Goal: Information Seeking & Learning: Learn about a topic

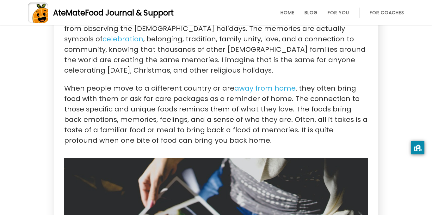
scroll to position [498, 0]
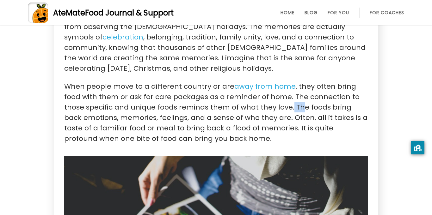
drag, startPoint x: 267, startPoint y: 88, endPoint x: 276, endPoint y: 90, distance: 9.8
click at [276, 90] on p "When people move to a different country or are away from home , they often brin…" at bounding box center [215, 112] width 303 height 63
click at [273, 111] on p "When people move to a different country or are away from home , they often brin…" at bounding box center [215, 112] width 303 height 63
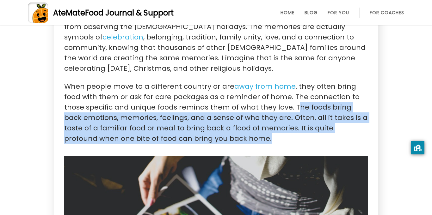
drag, startPoint x: 272, startPoint y: 88, endPoint x: 291, endPoint y: 118, distance: 36.0
click at [291, 118] on p "When people move to a different country or are away from home , they often brin…" at bounding box center [215, 112] width 303 height 63
copy p "he foods bring back emotions, memories, feelings, and a sense of who they are. …"
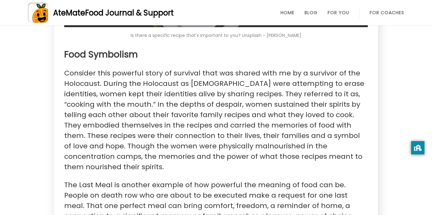
scroll to position [788, 0]
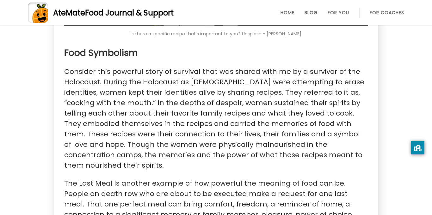
click at [291, 118] on p "Consider this powerful story of survival that was shared with me by a survivor …" at bounding box center [215, 118] width 303 height 104
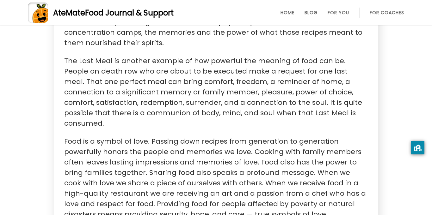
scroll to position [911, 0]
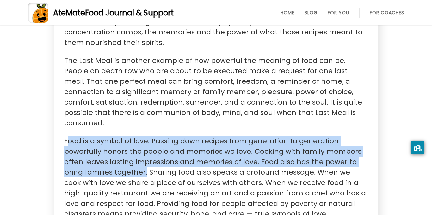
drag, startPoint x: 67, startPoint y: 100, endPoint x: 145, endPoint y: 132, distance: 84.6
click at [145, 136] on p "Food is a symbol of love. Passing down recipes from generation to generation po…" at bounding box center [215, 177] width 303 height 83
drag, startPoint x: 145, startPoint y: 132, endPoint x: 52, endPoint y: 97, distance: 99.4
click at [52, 97] on div "The Meaning of Food [PERSON_NAME] [DATE] | 4 Minute Read Food is powerfully sym…" at bounding box center [216, 28] width 432 height 1809
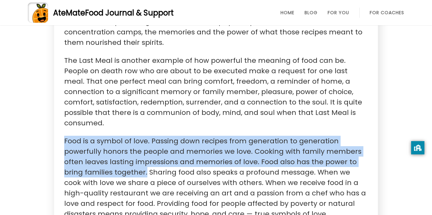
copy p "Food is a symbol of love. Passing down recipes from generation to generation po…"
click at [257, 83] on p "The Last Meal is another example of how powerful the meaning of food can be. Pe…" at bounding box center [215, 91] width 303 height 73
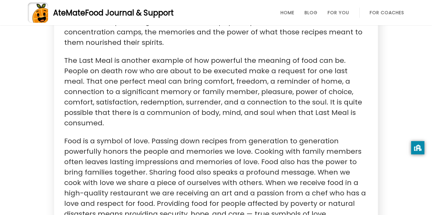
scroll to position [0, 0]
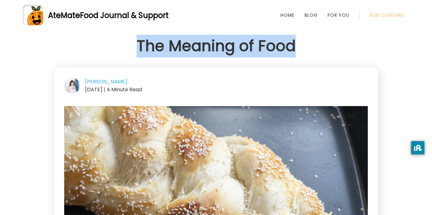
drag, startPoint x: 139, startPoint y: 46, endPoint x: 306, endPoint y: 50, distance: 166.6
click at [306, 50] on h1 "The Meaning of Food" at bounding box center [216, 46] width 324 height 23
click at [237, 20] on link "AteMate Food Journal & Support" at bounding box center [216, 15] width 386 height 20
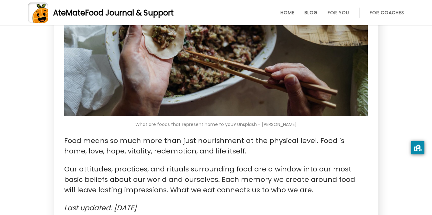
scroll to position [1171, 0]
